Goal: Task Accomplishment & Management: Use online tool/utility

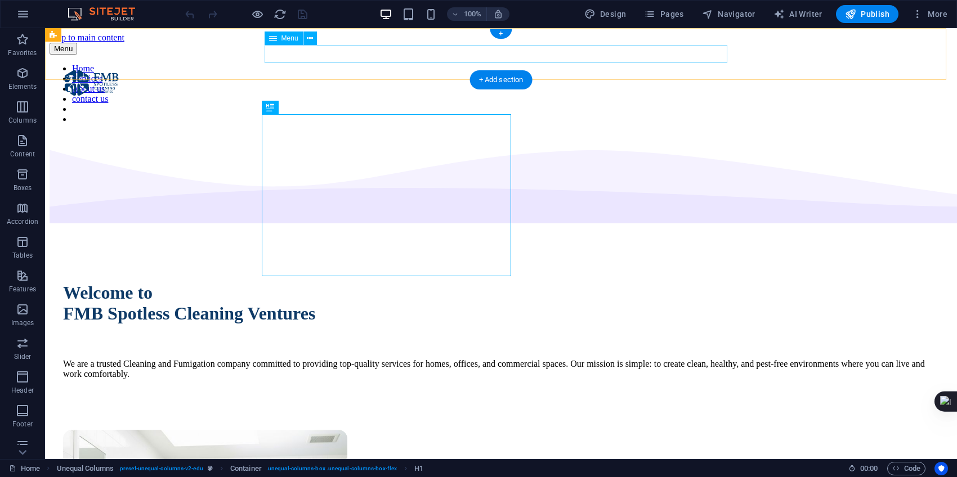
click at [428, 64] on nav "Home Services About us contact us" at bounding box center [501, 94] width 903 height 61
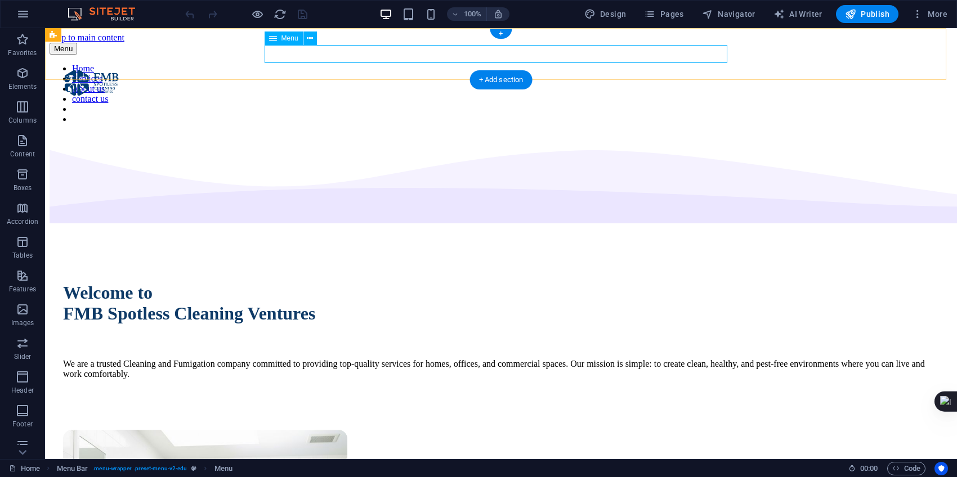
click at [471, 64] on nav "Home Services About us contact us" at bounding box center [501, 94] width 903 height 61
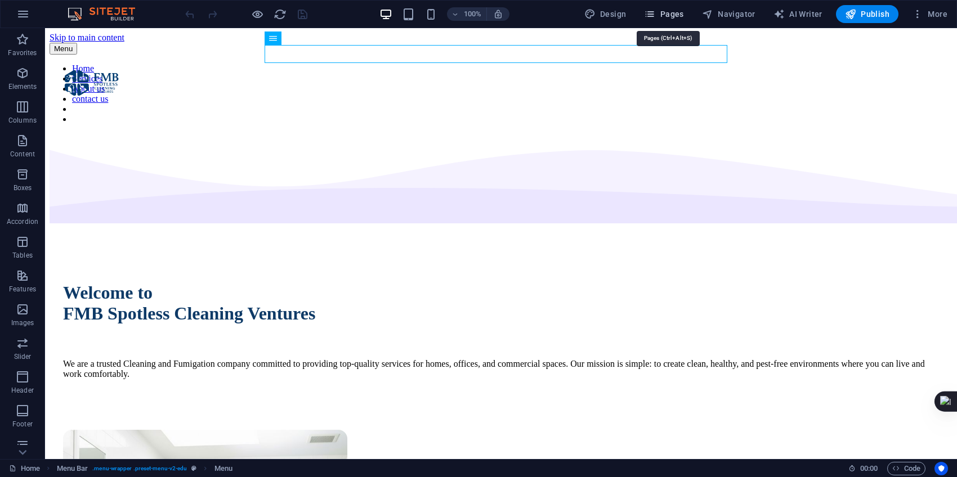
click at [673, 12] on span "Pages" at bounding box center [663, 13] width 39 height 11
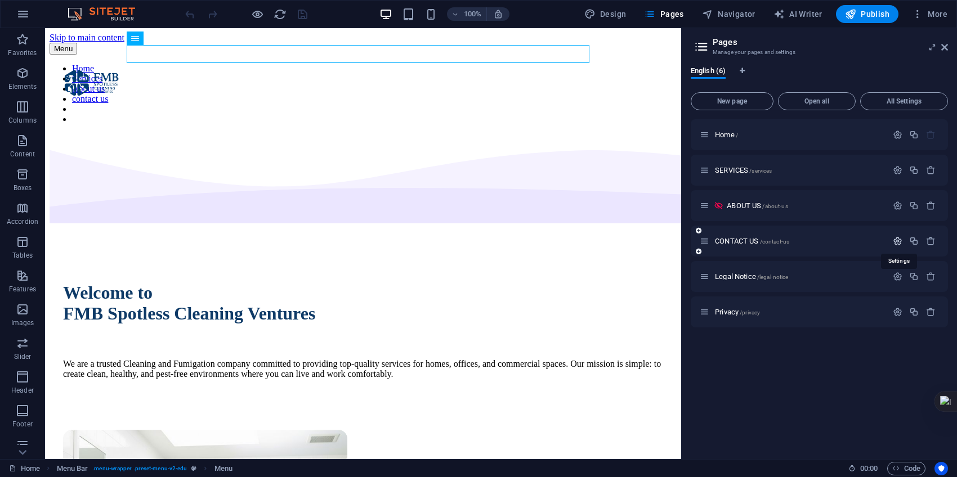
click at [899, 240] on icon "button" at bounding box center [898, 241] width 10 height 10
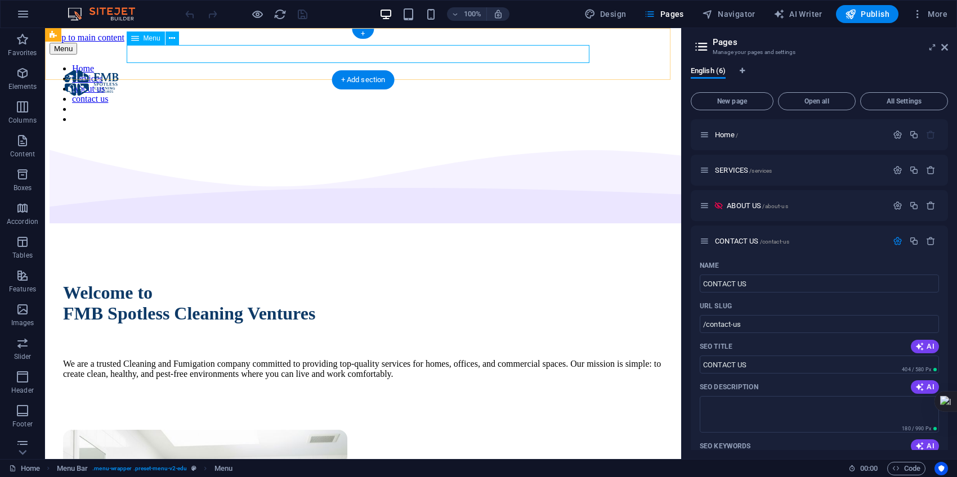
click at [454, 64] on nav "Home Services About us contact us" at bounding box center [363, 94] width 627 height 61
select select
select select "1"
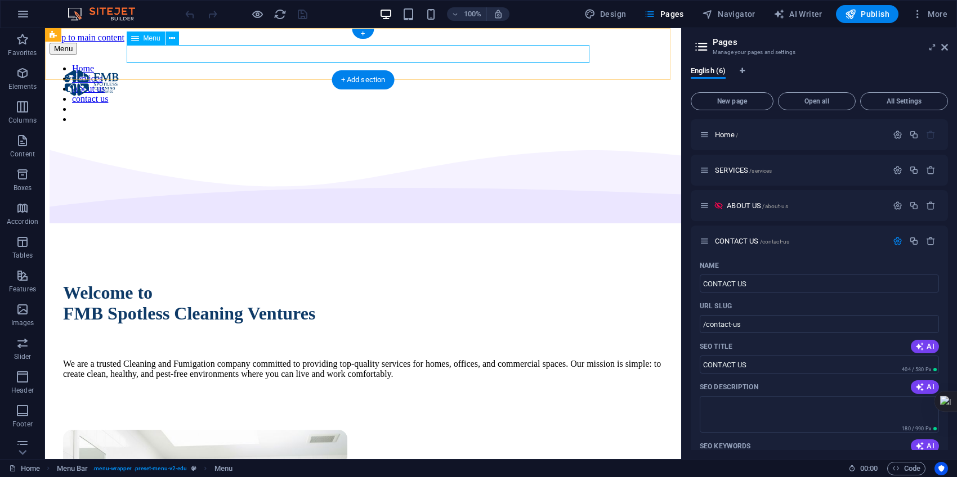
select select
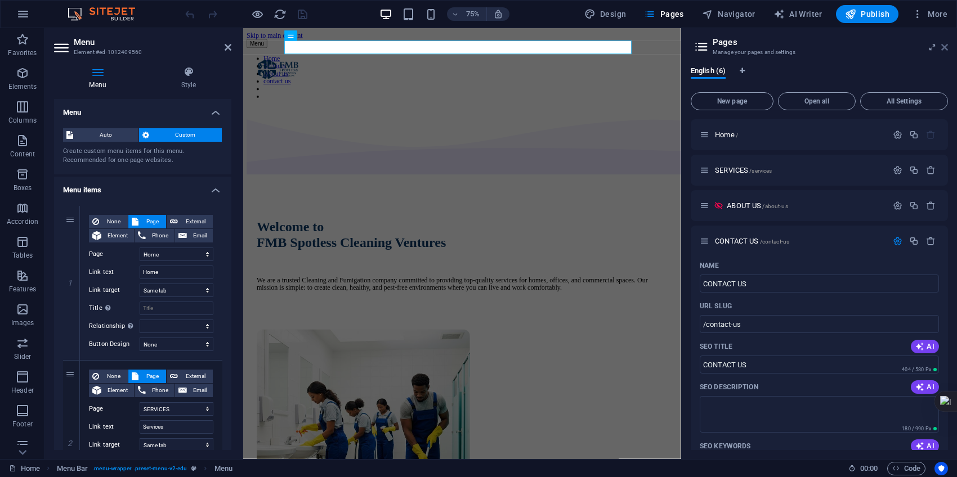
click at [946, 45] on icon at bounding box center [944, 47] width 7 height 9
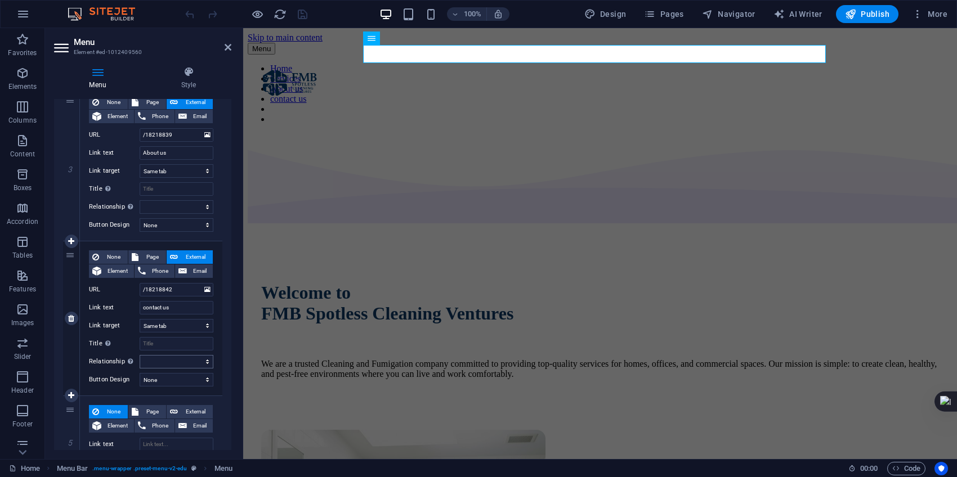
scroll to position [428, 0]
click at [225, 44] on icon at bounding box center [228, 47] width 7 height 9
